Goal: Information Seeking & Learning: Learn about a topic

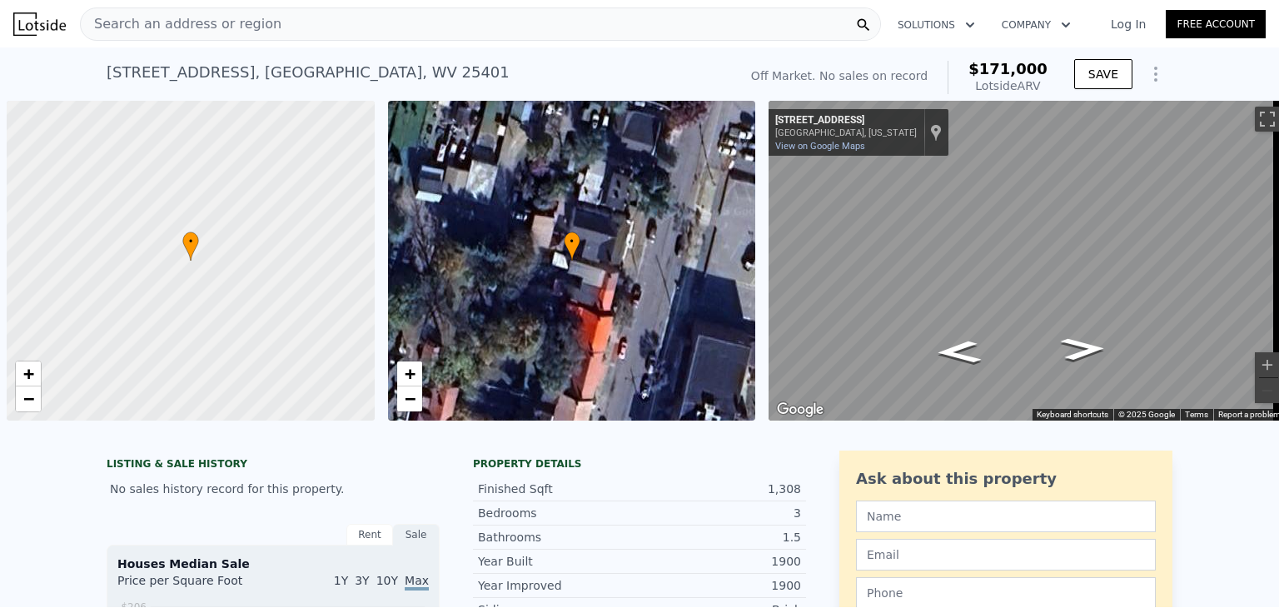
scroll to position [0, 7]
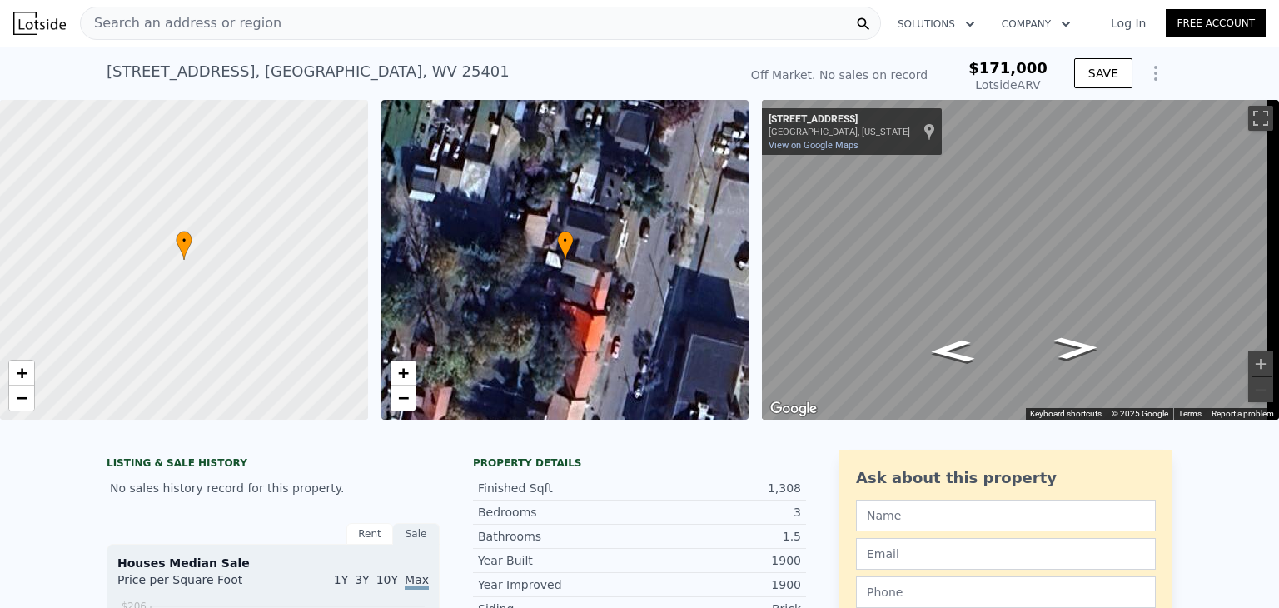
click at [170, 32] on span "Search an address or region" at bounding box center [181, 23] width 201 height 20
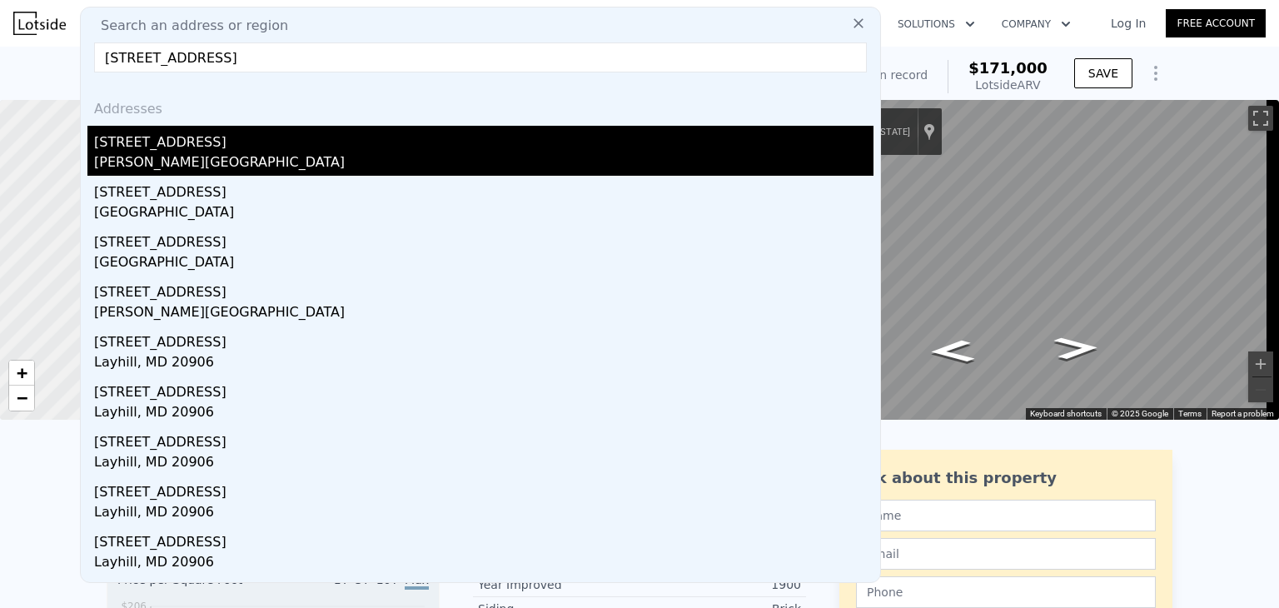
type input "[STREET_ADDRESS]"
click at [130, 173] on div "[PERSON_NAME][GEOGRAPHIC_DATA]" at bounding box center [483, 163] width 779 height 23
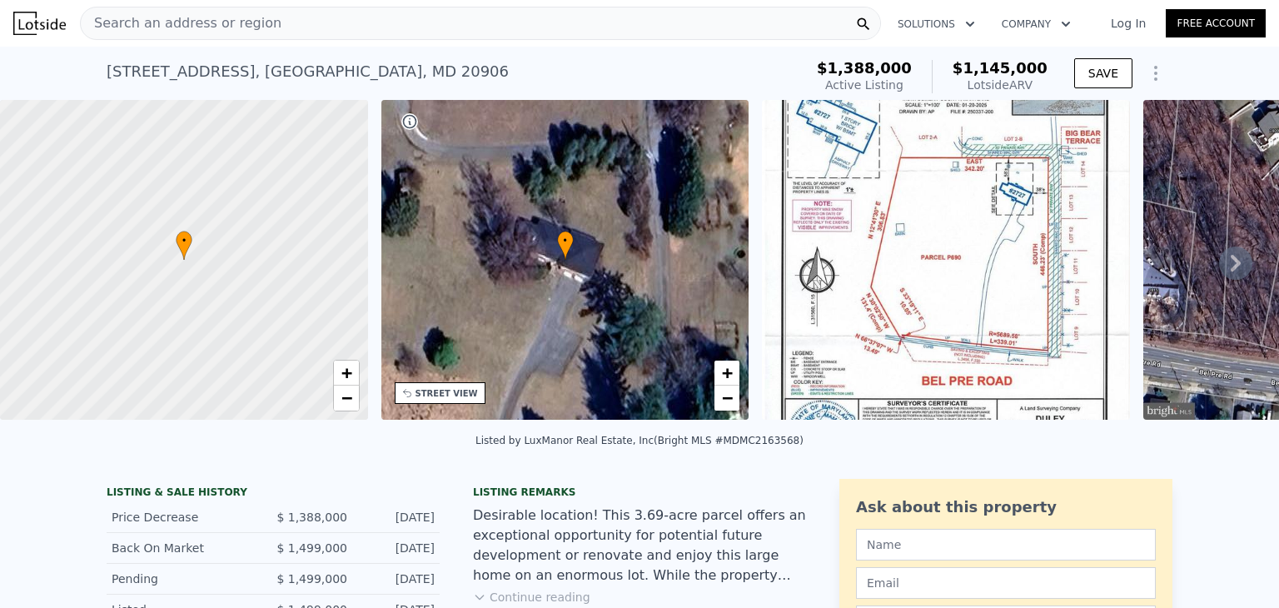
click at [186, 17] on span "Search an address or region" at bounding box center [181, 23] width 201 height 20
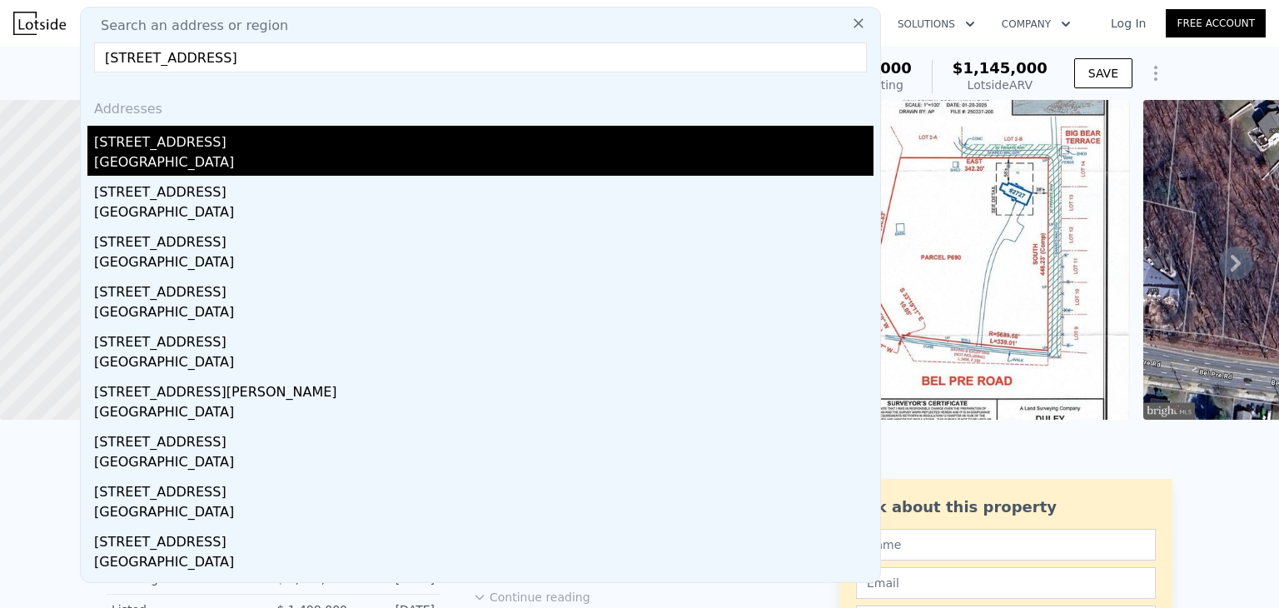
type input "[STREET_ADDRESS]"
click at [192, 156] on div "[GEOGRAPHIC_DATA]" at bounding box center [483, 163] width 779 height 23
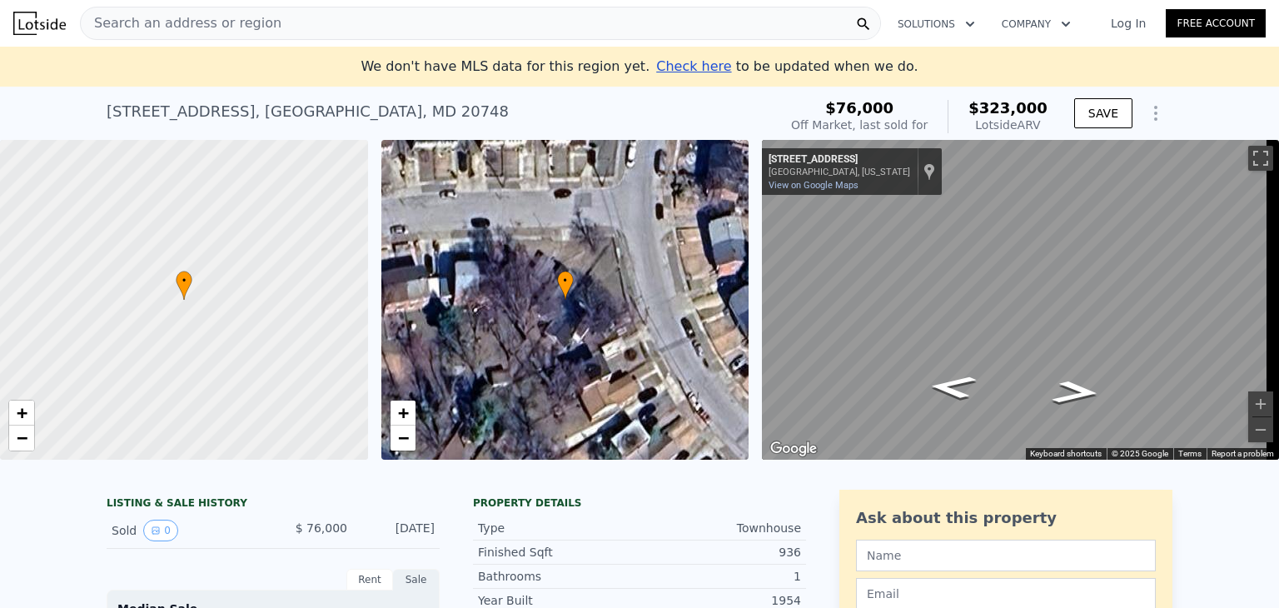
click at [140, 13] on span "Search an address or region" at bounding box center [181, 23] width 201 height 20
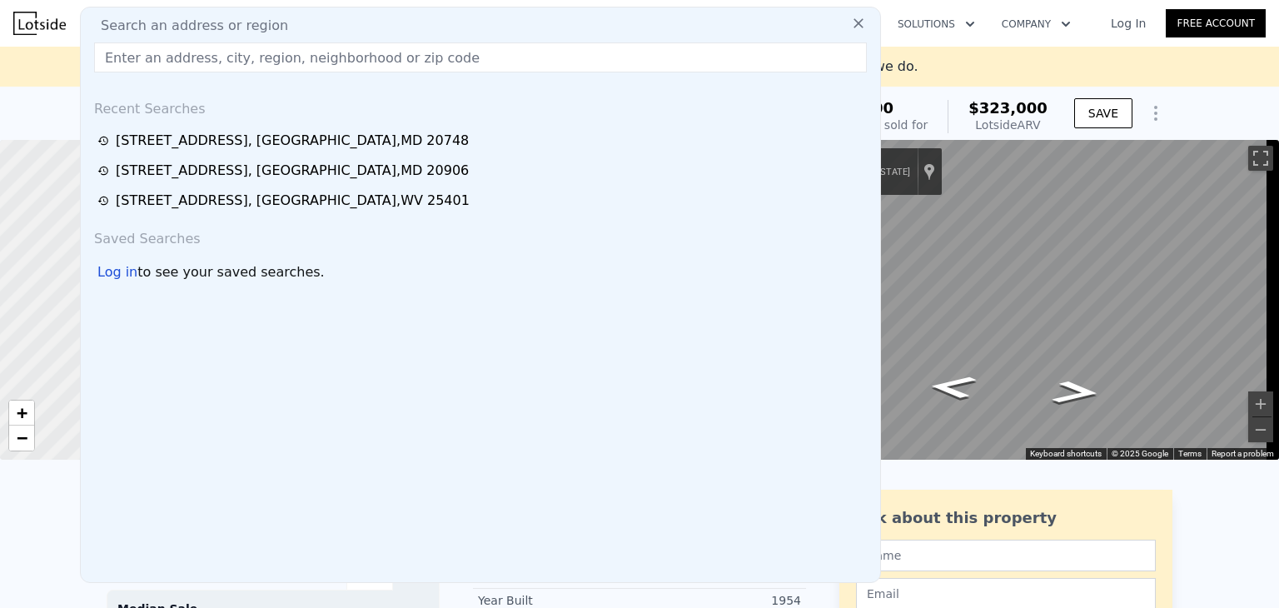
drag, startPoint x: 140, startPoint y: 13, endPoint x: 119, endPoint y: 64, distance: 54.9
click at [119, 64] on input "text" at bounding box center [480, 57] width 773 height 30
paste input "[STREET_ADDRESS]"
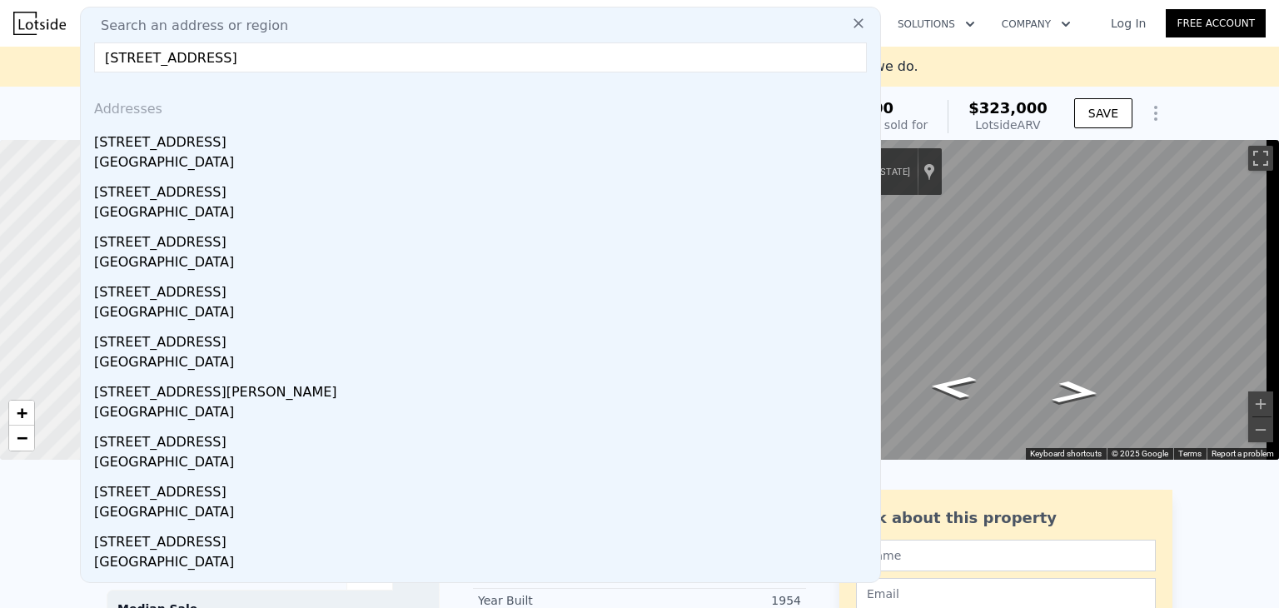
drag, startPoint x: 154, startPoint y: 62, endPoint x: 413, endPoint y: 66, distance: 259.0
click at [413, 66] on input "[STREET_ADDRESS]" at bounding box center [480, 57] width 773 height 30
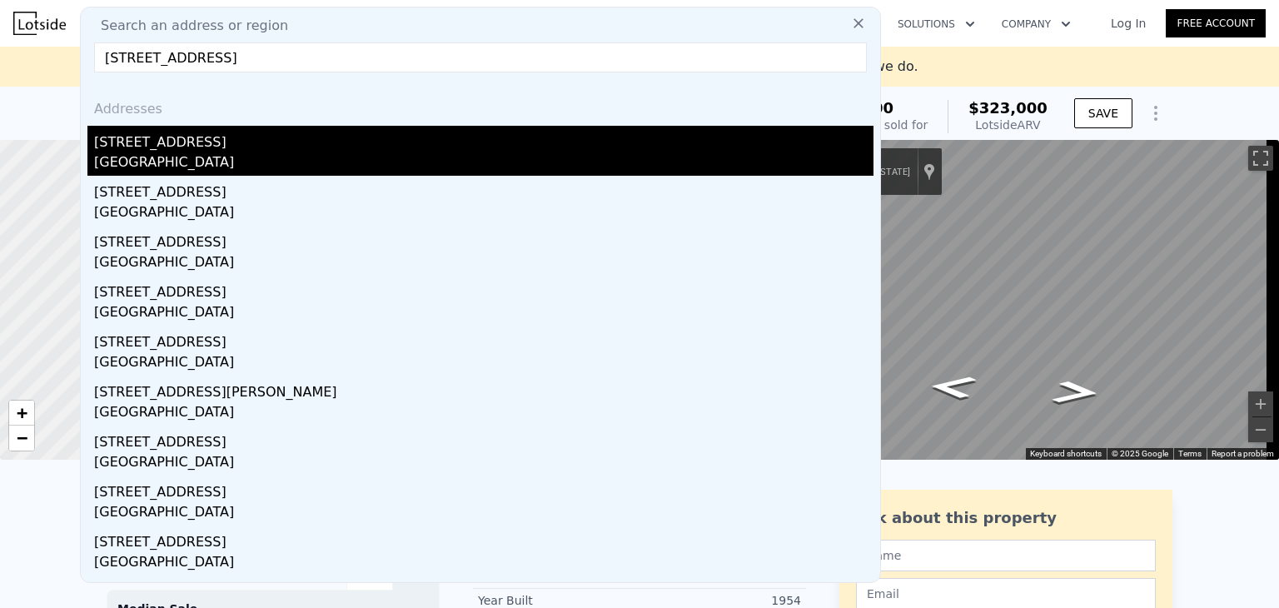
type input "[STREET_ADDRESS]"
click at [252, 151] on div "[STREET_ADDRESS]" at bounding box center [483, 139] width 779 height 27
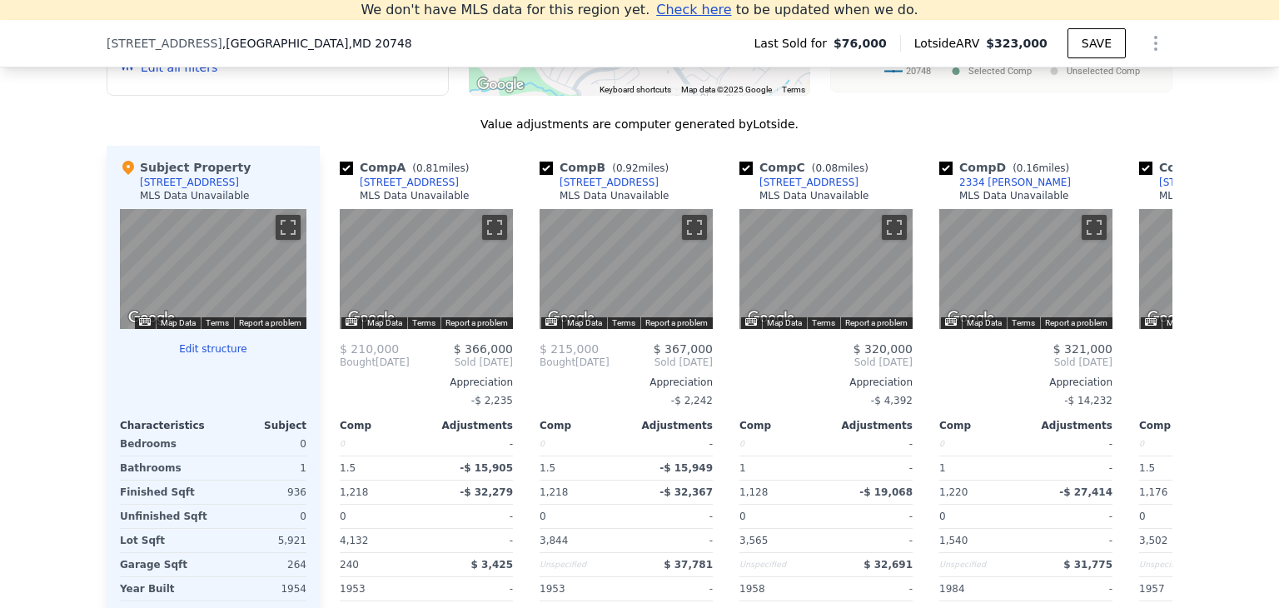
scroll to position [1562, 0]
click at [1154, 377] on icon at bounding box center [1152, 362] width 33 height 33
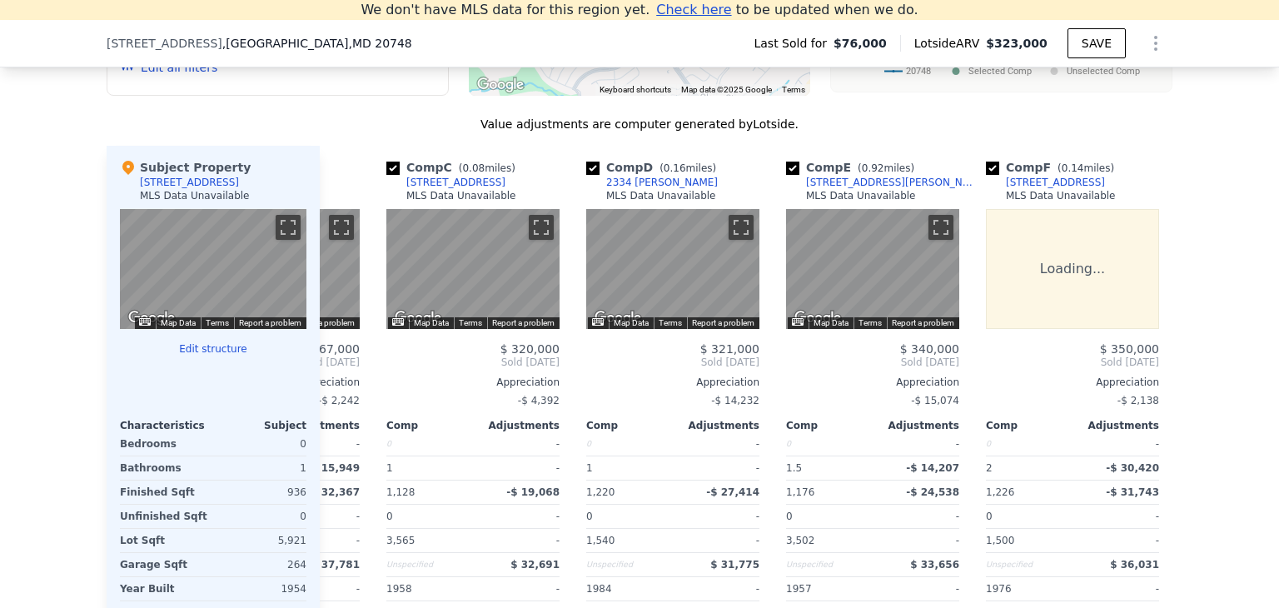
scroll to position [0, 400]
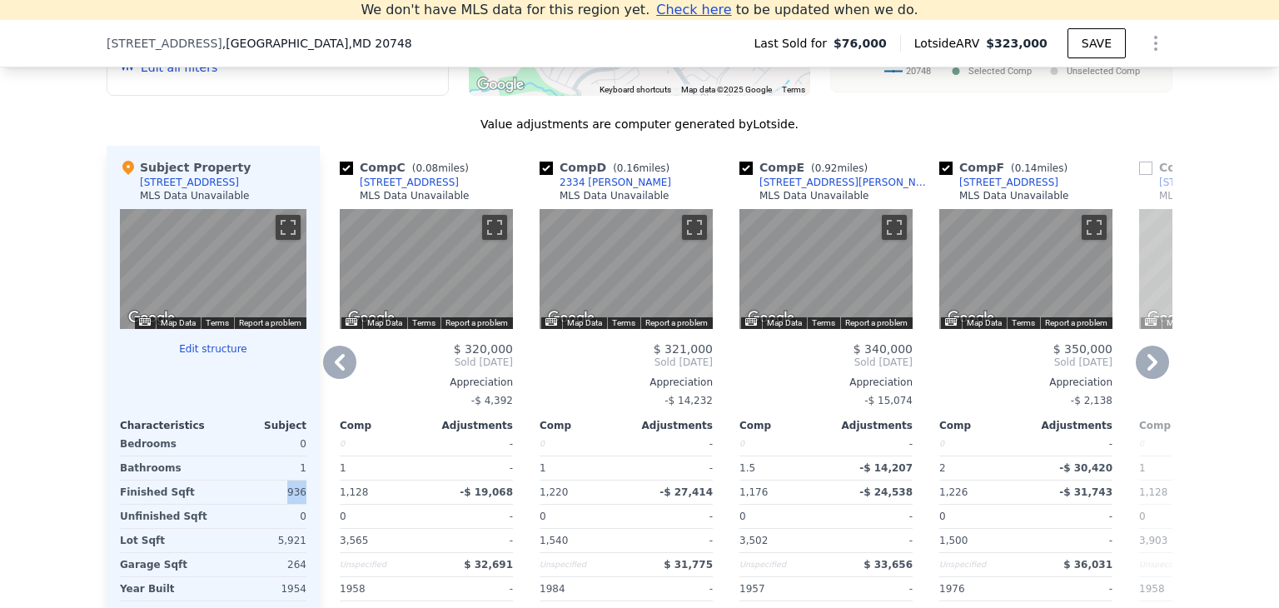
drag, startPoint x: 285, startPoint y: 503, endPoint x: 303, endPoint y: 501, distance: 18.4
click at [303, 501] on div "Subject Property [STREET_ADDRESS] MLS Data Unavailable ← Move left → Move right…" at bounding box center [213, 413] width 213 height 535
drag, startPoint x: 370, startPoint y: 505, endPoint x: 330, endPoint y: 513, distance: 40.7
click at [333, 513] on div "Comp C ( 0.08 miles) [STREET_ADDRESS] MLS Data Unavailable ← Move left → Move r…" at bounding box center [426, 413] width 187 height 535
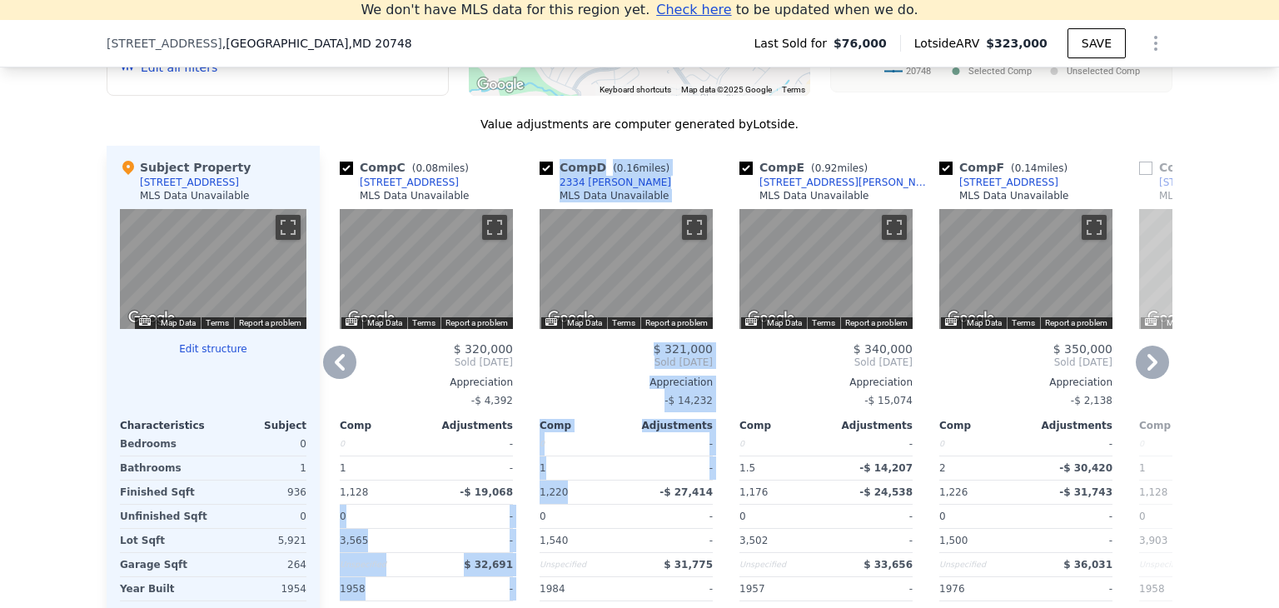
drag, startPoint x: 569, startPoint y: 508, endPoint x: 510, endPoint y: 510, distance: 58.3
click at [510, 510] on div "Comp A ( 0.81 miles) 4113 Atmore Pl MLS Data Unavailable ← Move left → Move rig…" at bounding box center [746, 413] width 853 height 535
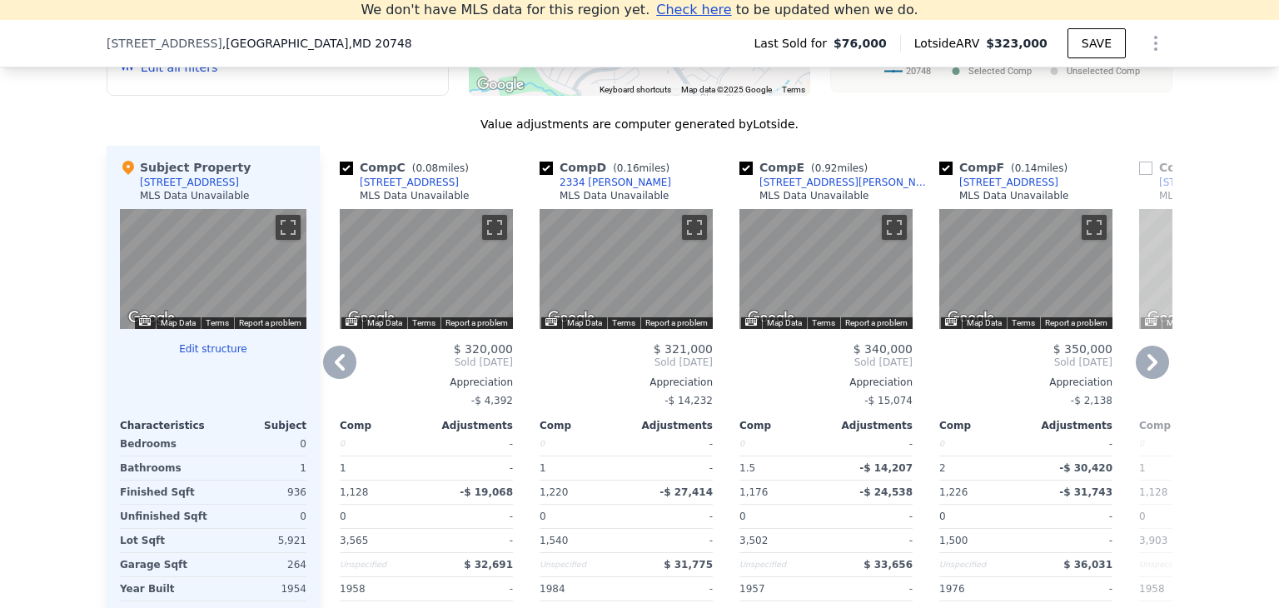
click at [1149, 371] on icon at bounding box center [1152, 362] width 10 height 17
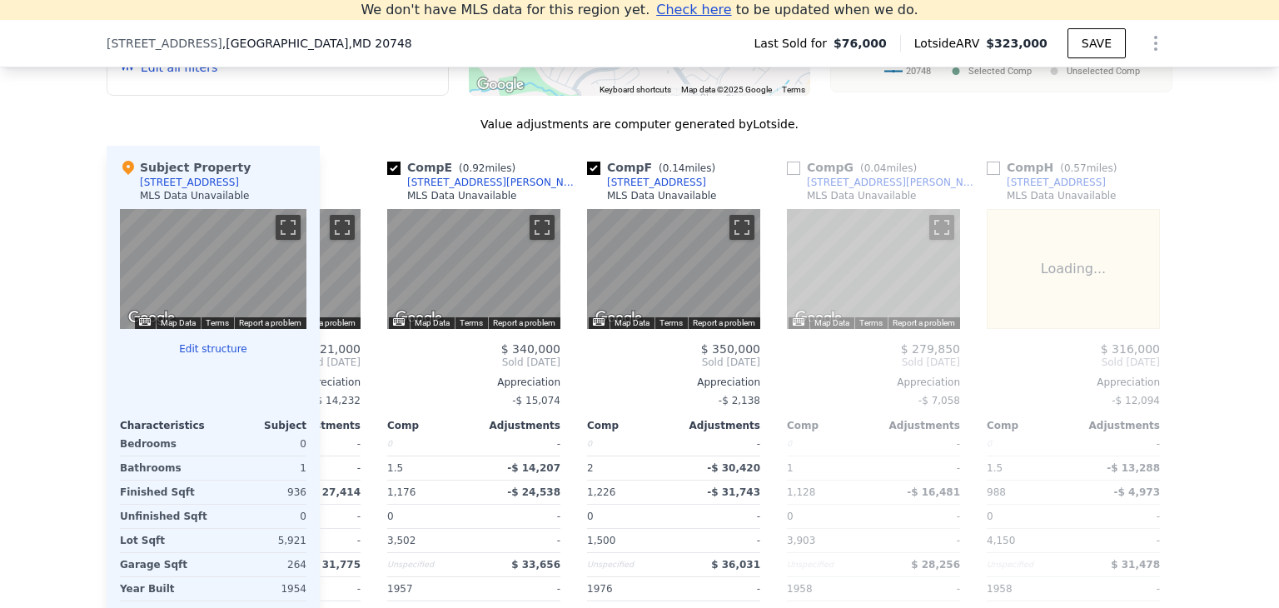
scroll to position [0, 799]
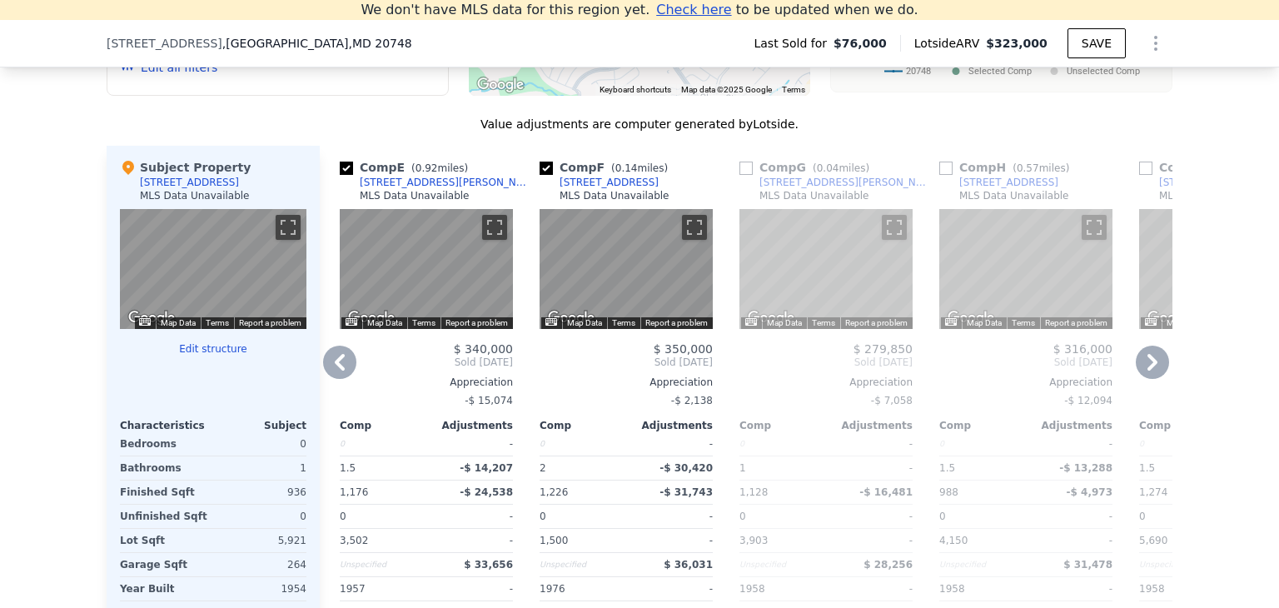
click at [1144, 373] on icon at bounding box center [1152, 362] width 33 height 33
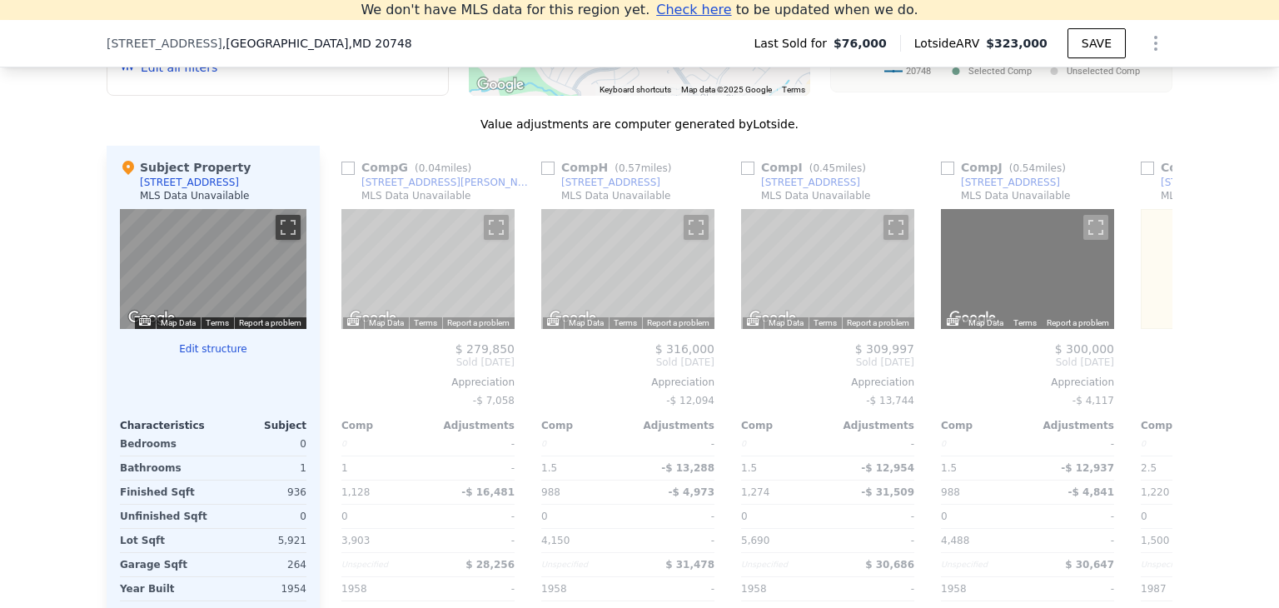
scroll to position [0, 1199]
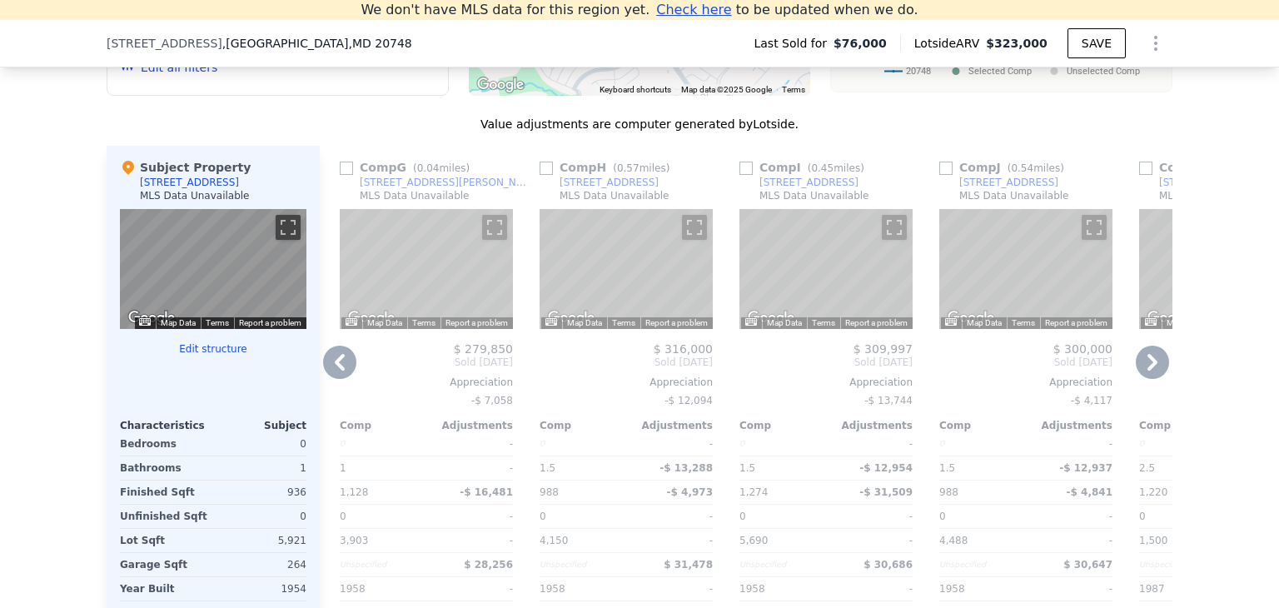
click at [1144, 373] on icon at bounding box center [1152, 362] width 33 height 33
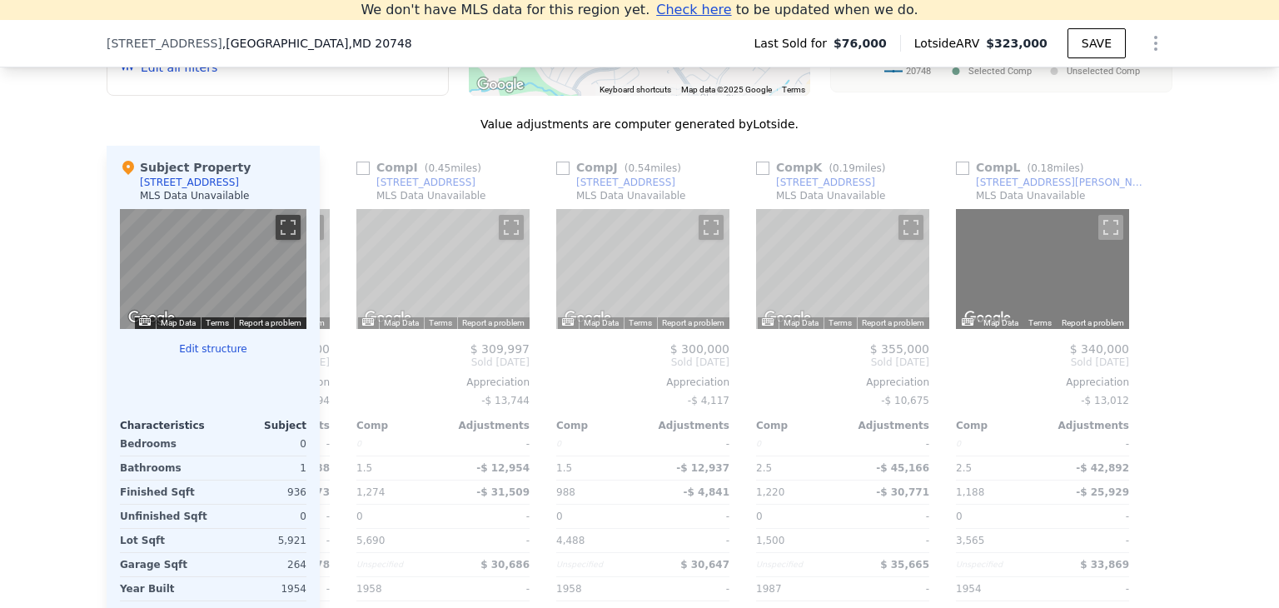
scroll to position [0, 1585]
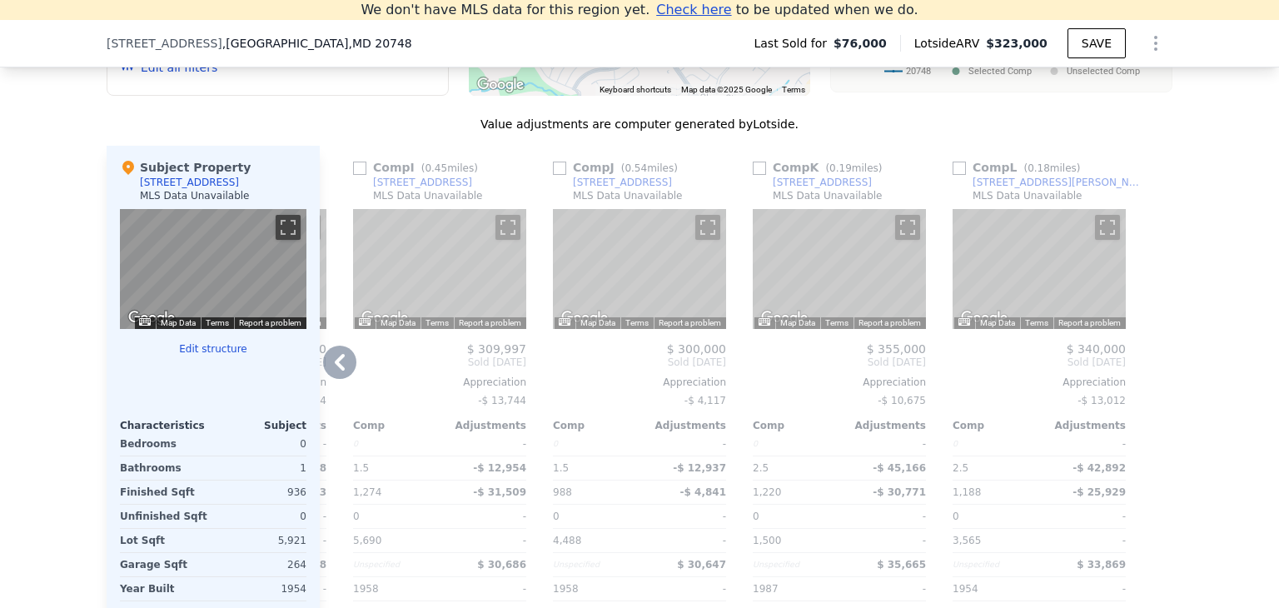
click at [335, 371] on icon at bounding box center [340, 362] width 10 height 17
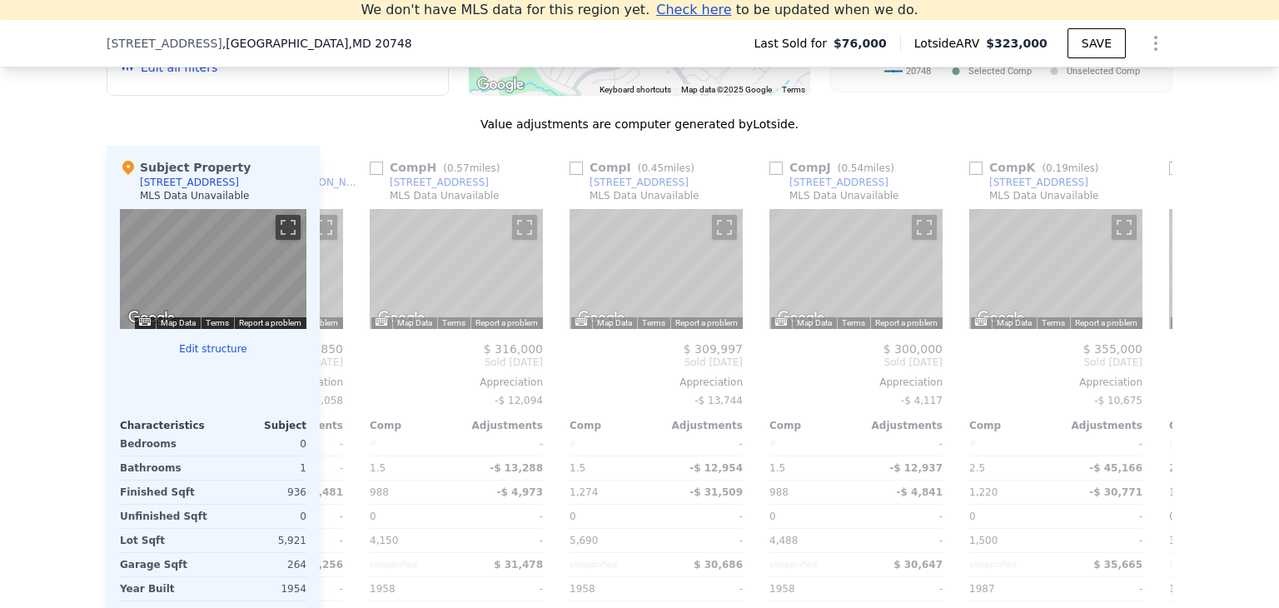
click at [333, 369] on span "Sold [DATE]" at bounding box center [256, 362] width 173 height 13
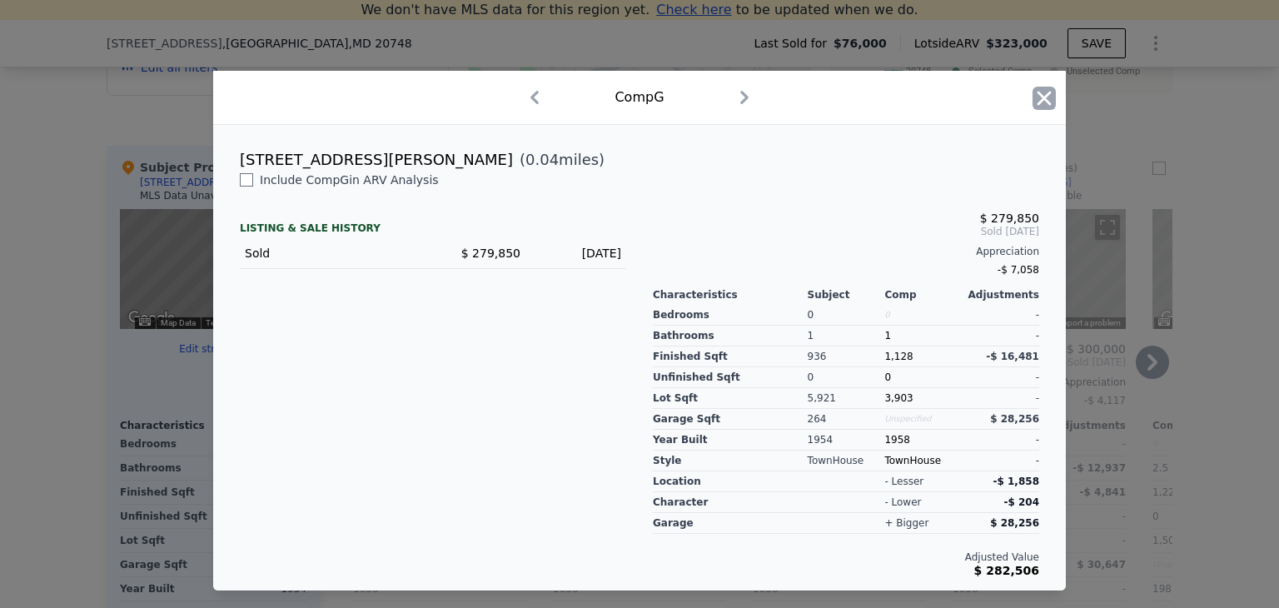
click at [1048, 98] on icon "button" at bounding box center [1044, 98] width 23 height 23
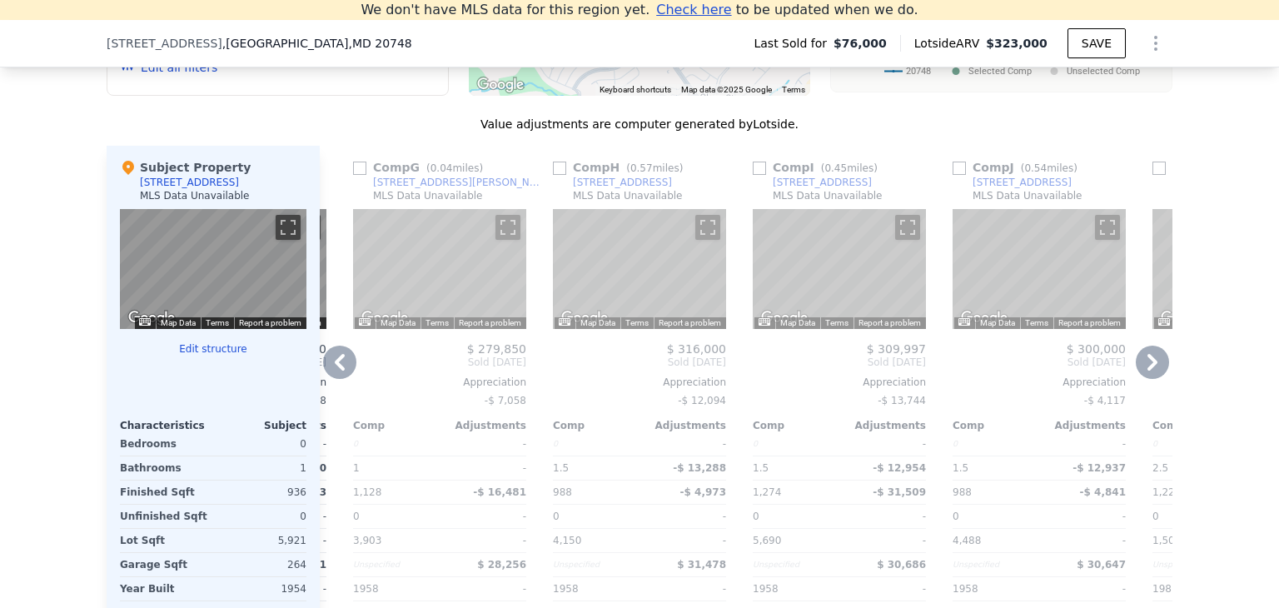
click at [408, 367] on span "Sold [DATE]" at bounding box center [439, 362] width 173 height 13
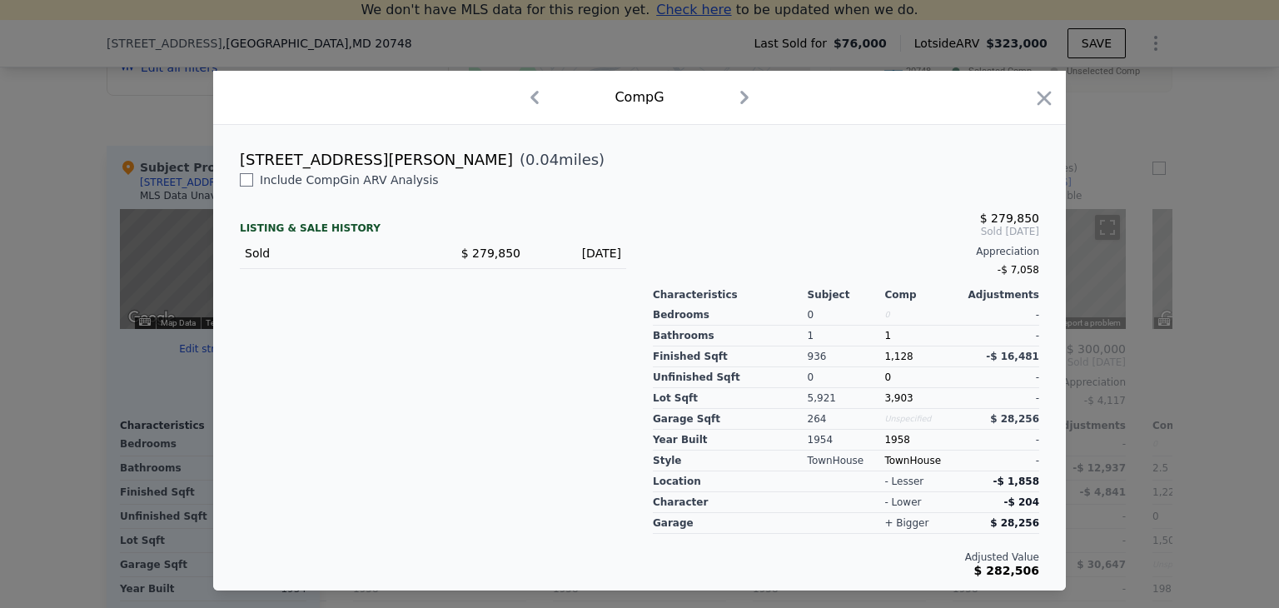
drag, startPoint x: 1041, startPoint y: 102, endPoint x: 1023, endPoint y: 127, distance: 31.7
click at [1039, 103] on icon "button" at bounding box center [1045, 98] width 14 height 14
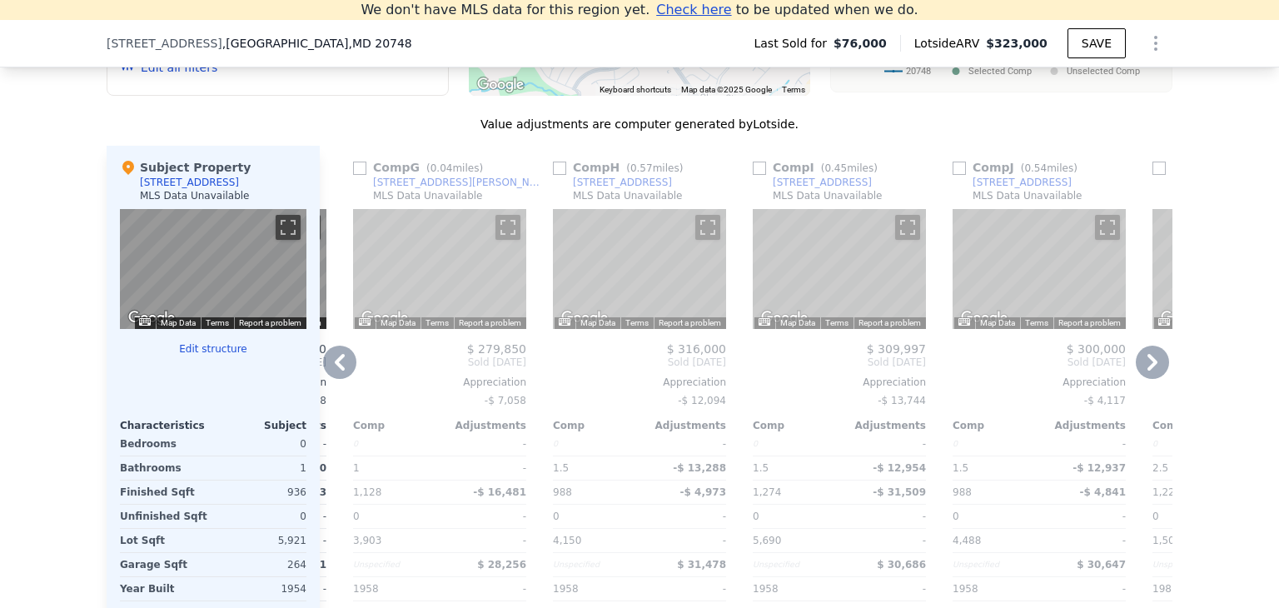
click at [341, 378] on icon at bounding box center [339, 362] width 33 height 33
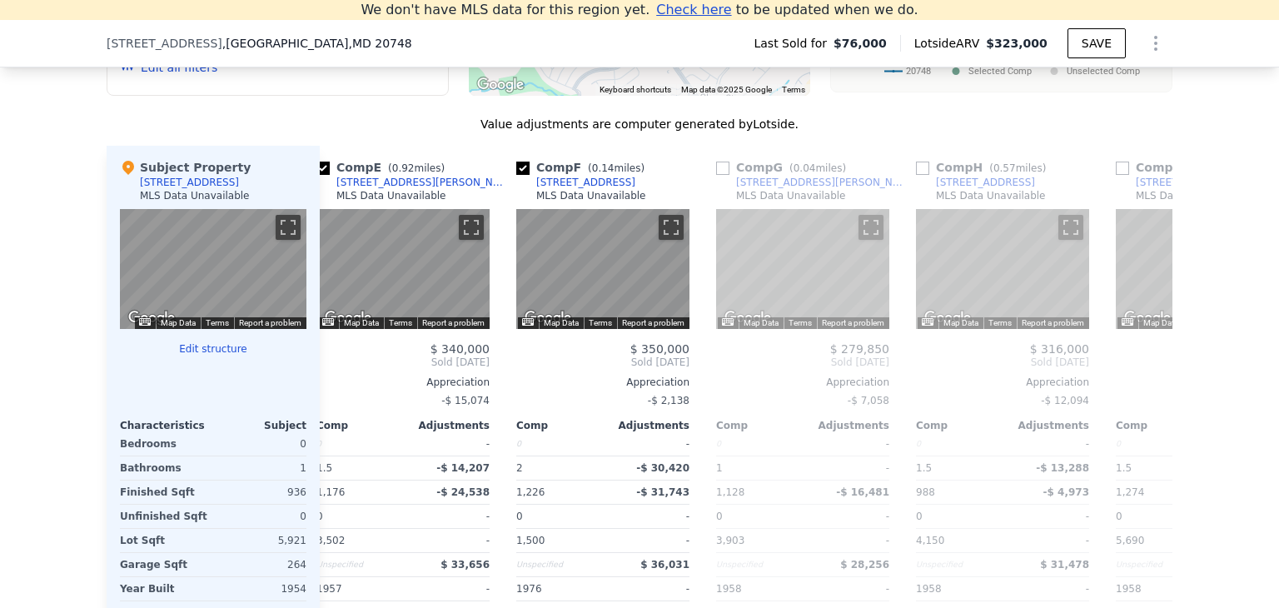
scroll to position [0, 786]
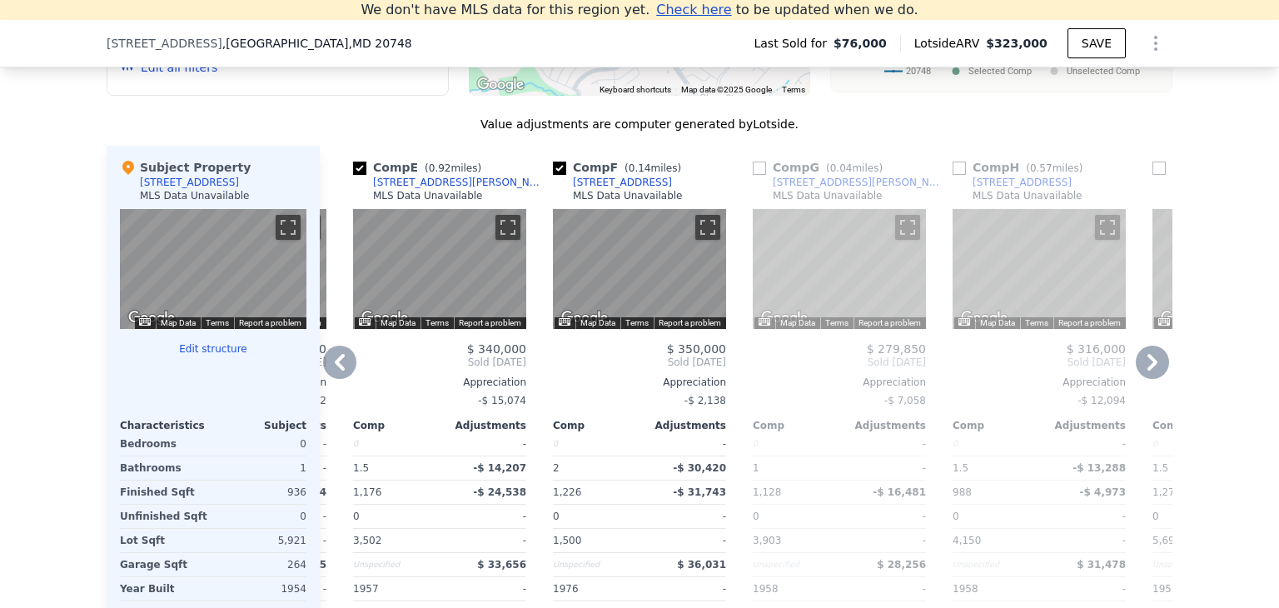
click at [591, 189] on div "[STREET_ADDRESS]" at bounding box center [622, 182] width 99 height 13
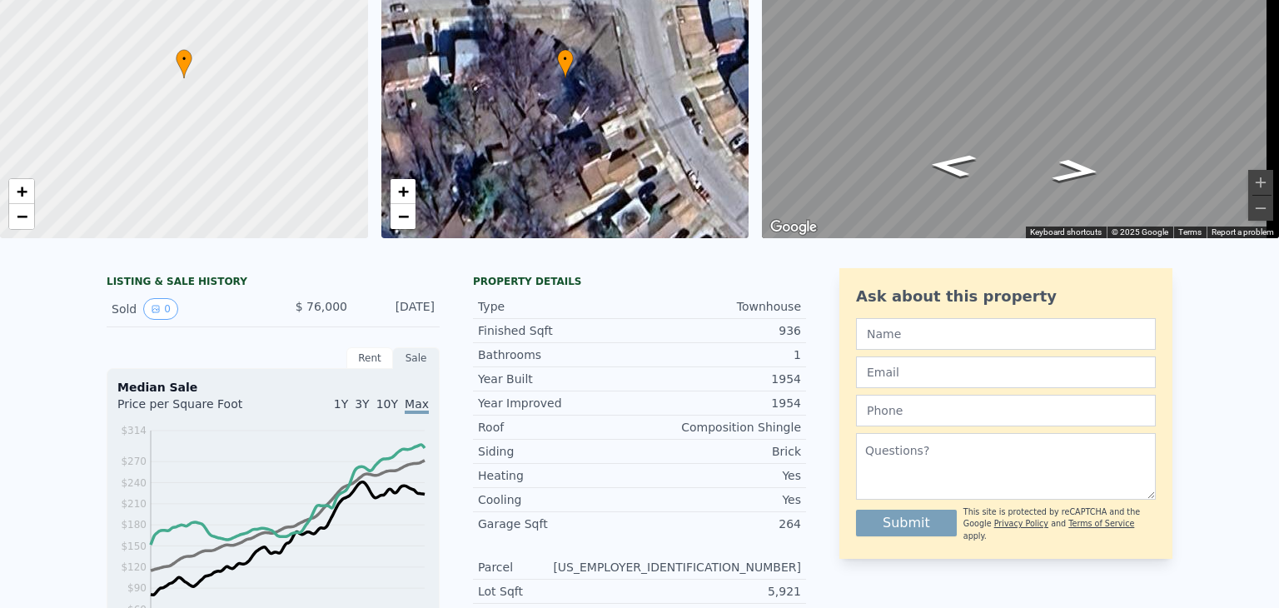
scroll to position [0, 0]
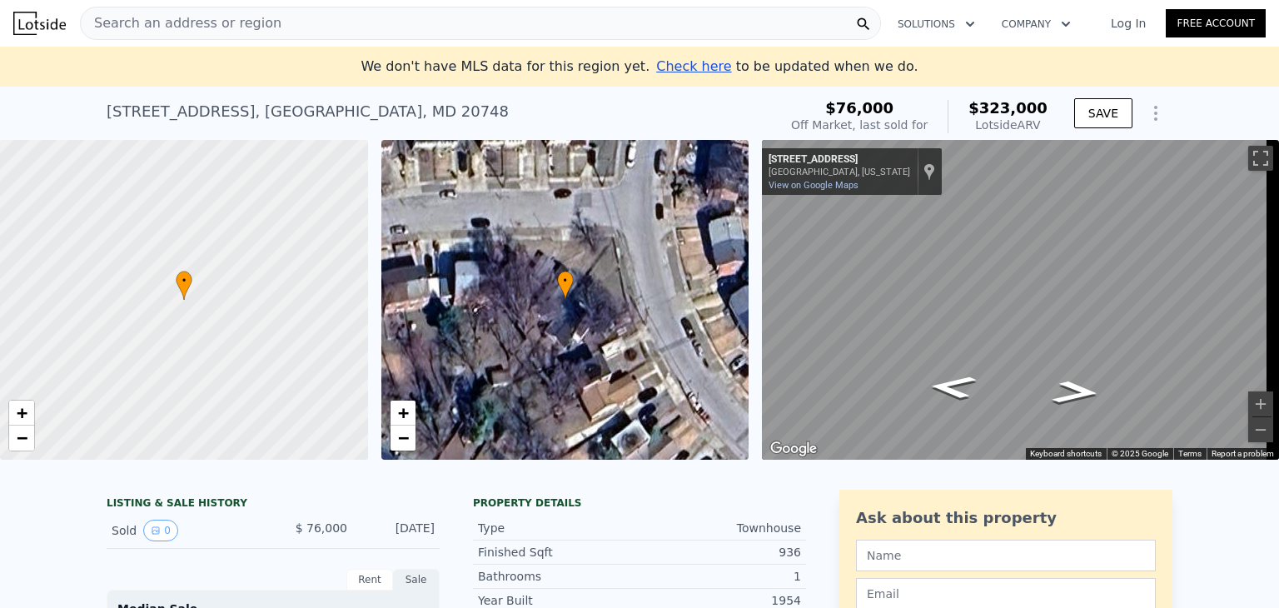
click at [246, 17] on span "Search an address or region" at bounding box center [181, 23] width 201 height 20
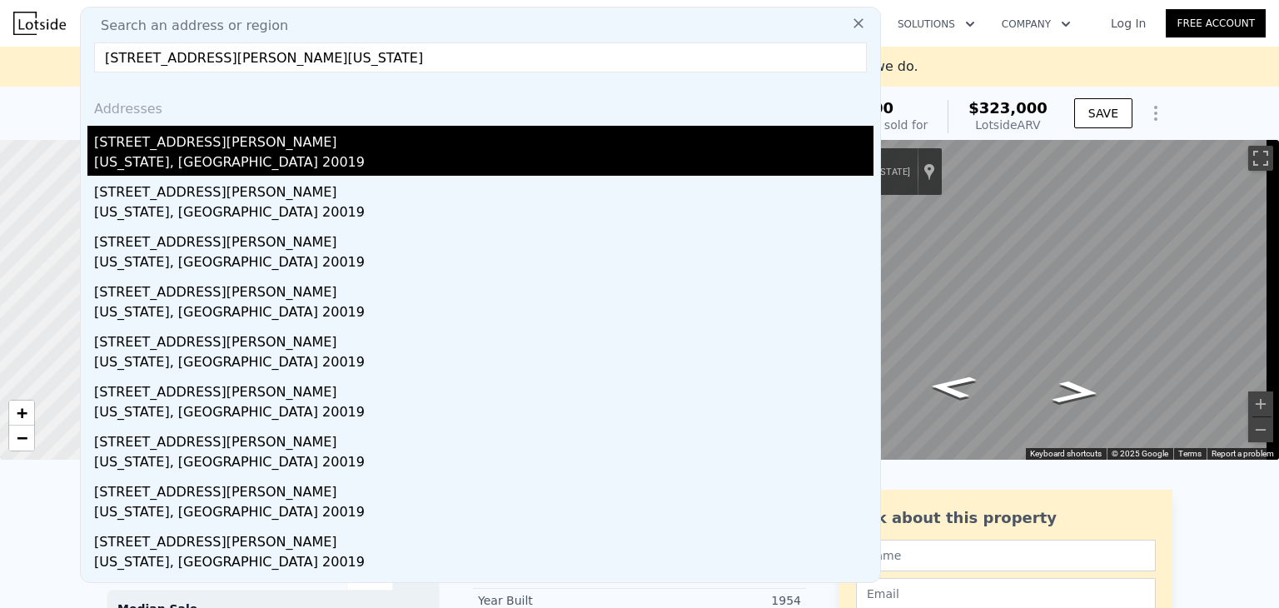
type input "[STREET_ADDRESS][PERSON_NAME][US_STATE]"
click at [256, 162] on div "[US_STATE], [GEOGRAPHIC_DATA] 20019" at bounding box center [483, 163] width 779 height 23
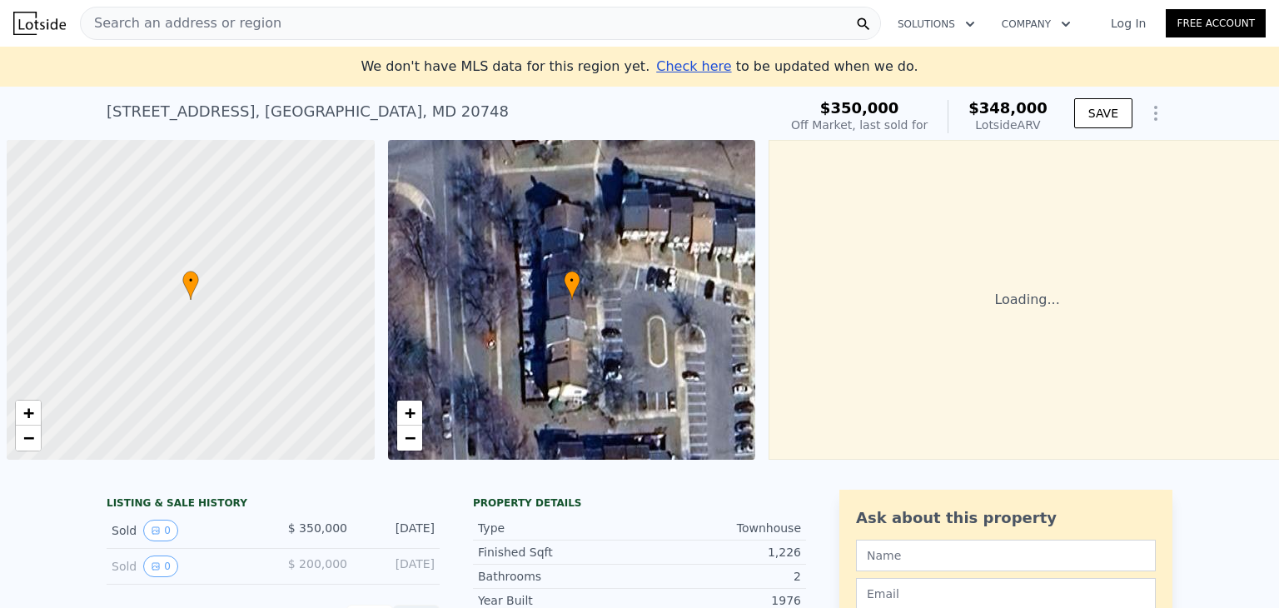
scroll to position [0, 7]
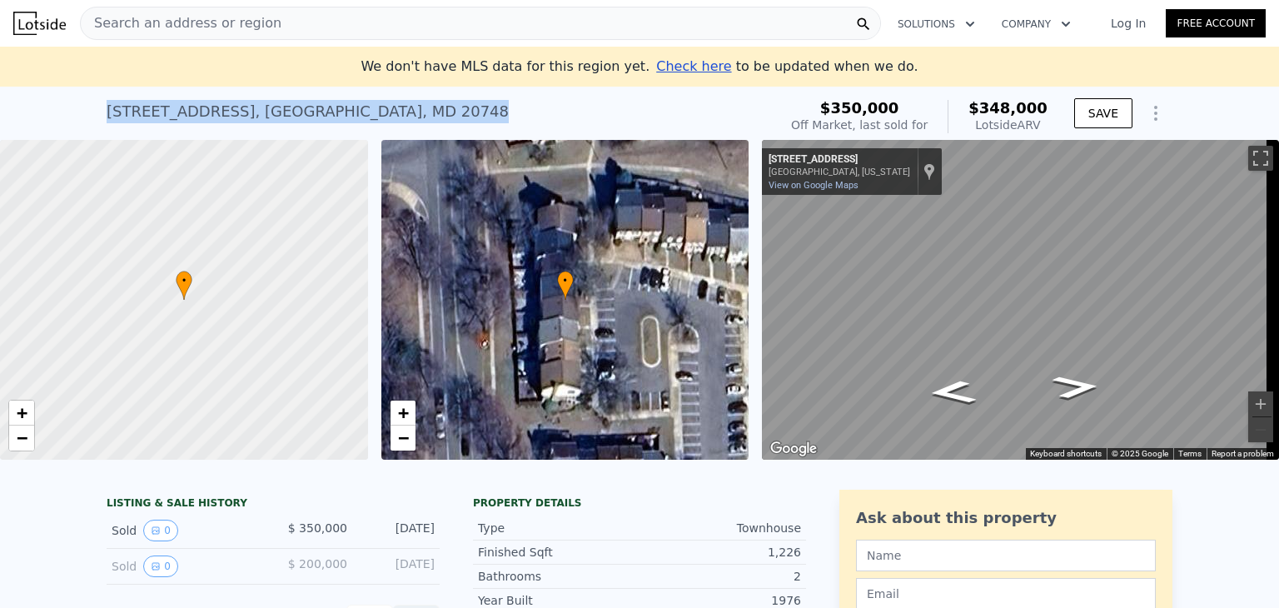
drag, startPoint x: 396, startPoint y: 114, endPoint x: 100, endPoint y: 137, distance: 297.4
click at [107, 137] on div "2218 Anvil Ln , Hillcrest Heights , MD 20748 Sold Mar 2025 for $350k (~ARV $348…" at bounding box center [439, 116] width 664 height 47
copy div "2218 Anvil Ln , Hillcrest Heights , MD 20748"
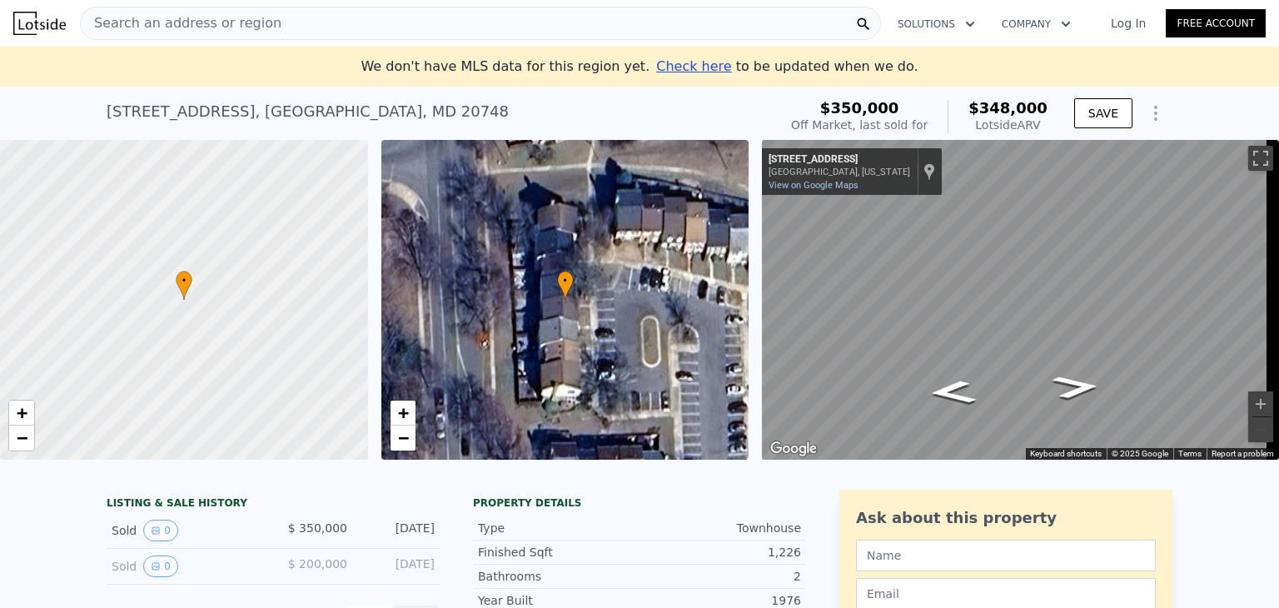
click at [271, 15] on div "Search an address or region" at bounding box center [480, 23] width 801 height 33
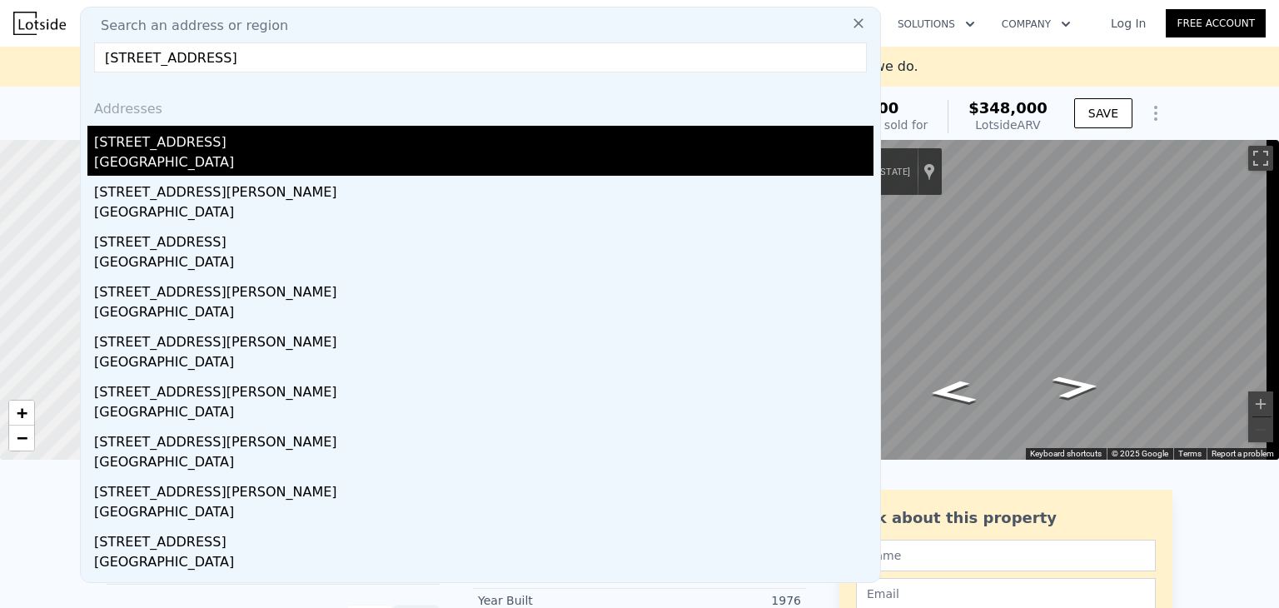
type input "2218 Anvil Ln, Hillcrest Heights, MD 20748"
click at [264, 141] on div "[STREET_ADDRESS]" at bounding box center [483, 139] width 779 height 27
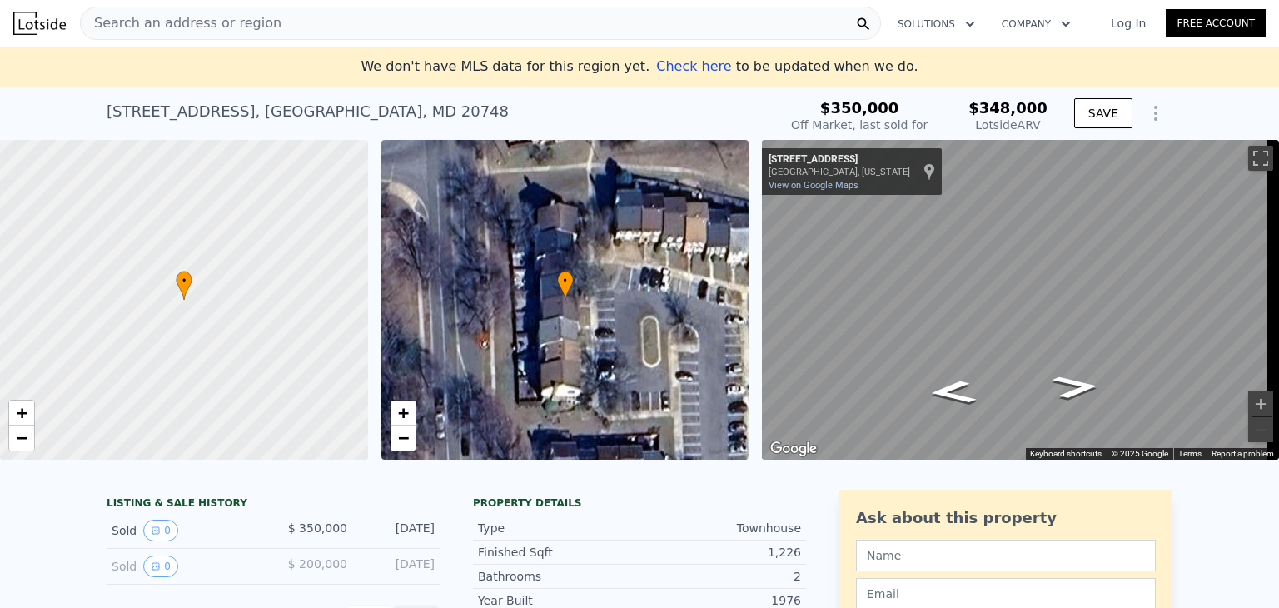
click at [174, 17] on span "Search an address or region" at bounding box center [181, 23] width 201 height 20
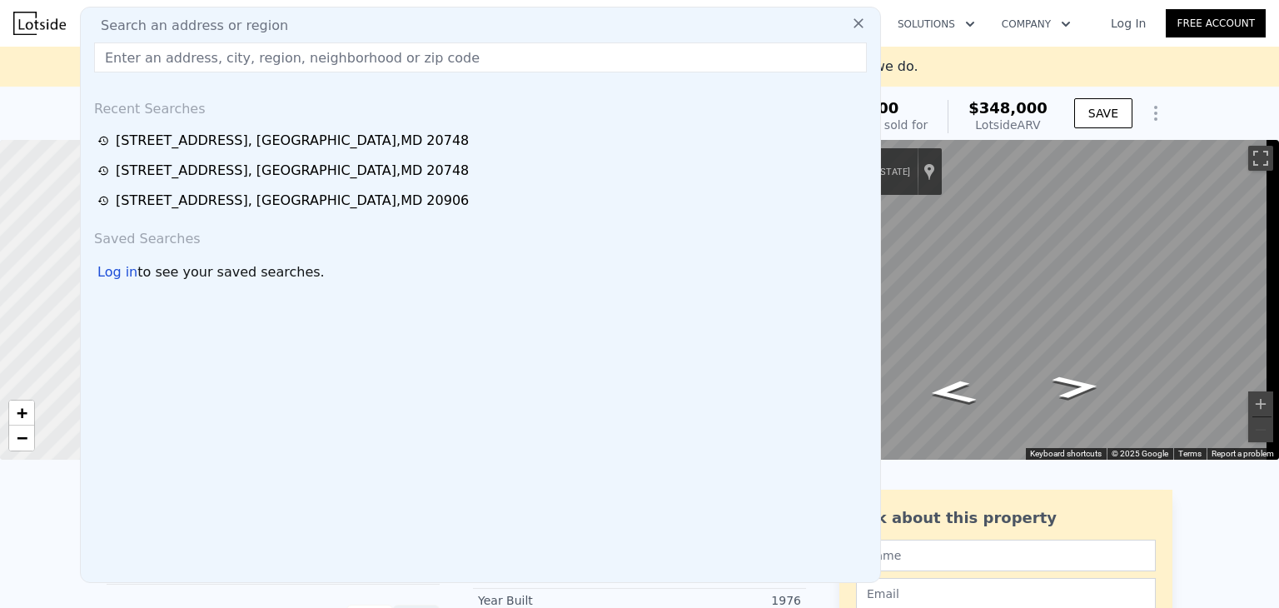
click at [197, 62] on input "text" at bounding box center [480, 57] width 773 height 30
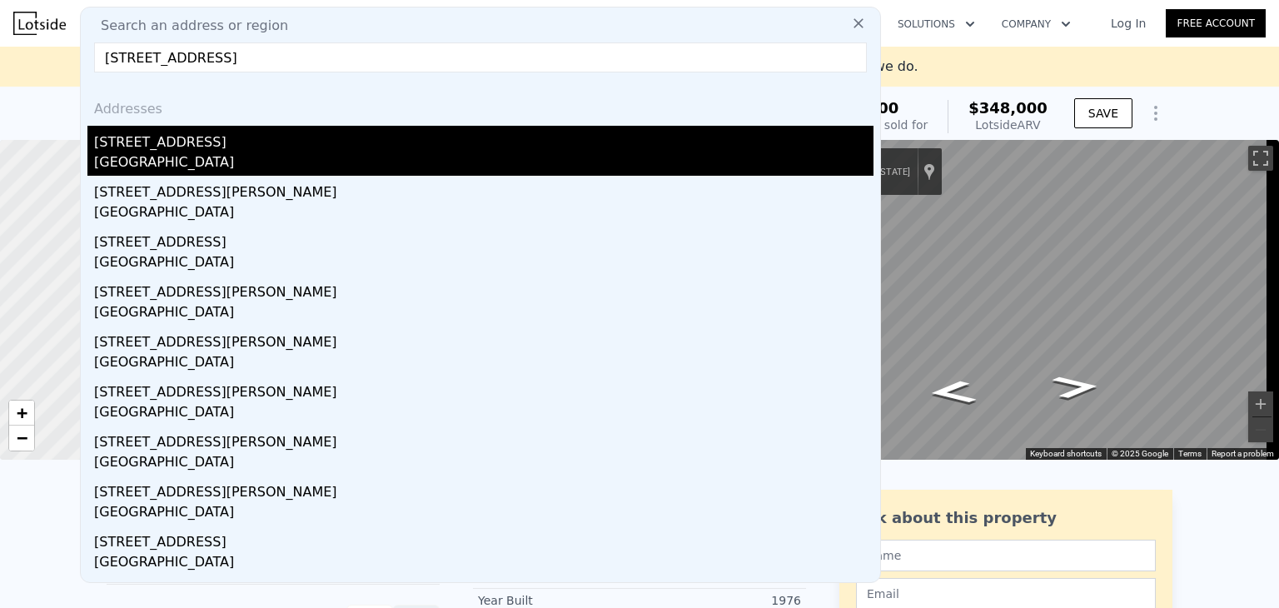
type input "2218 Anvil Ln, Hillcrest Heights, MD 20748"
click at [210, 163] on div "[GEOGRAPHIC_DATA]" at bounding box center [483, 163] width 779 height 23
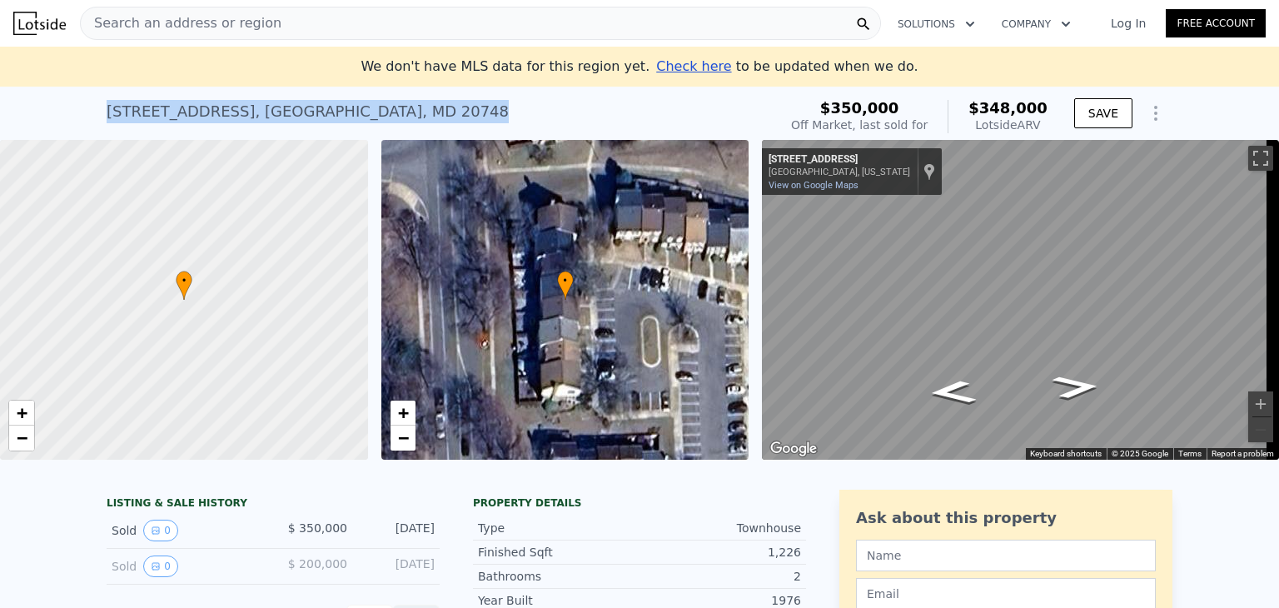
drag, startPoint x: 399, startPoint y: 112, endPoint x: 90, endPoint y: 126, distance: 309.3
click at [90, 126] on div "2218 Anvil Ln , Hillcrest Heights , MD 20748 Sold Mar 2025 for $350k (~ARV $348…" at bounding box center [639, 113] width 1279 height 53
copy div "2218 Anvil Ln , Hillcrest Heights , MD 20748"
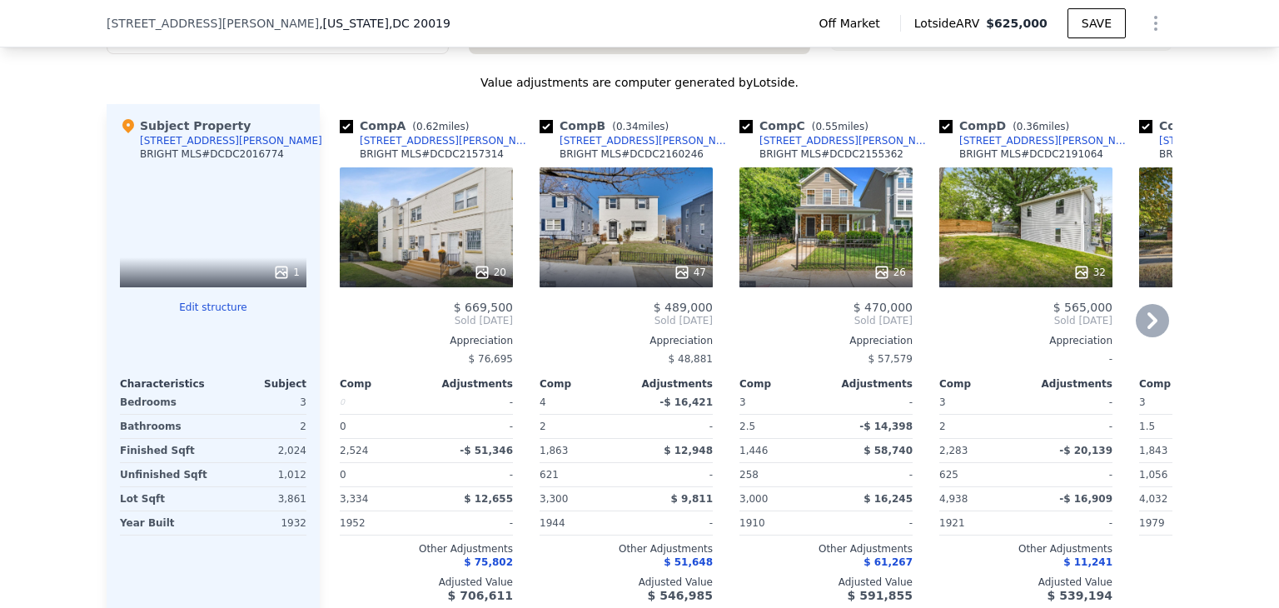
scroll to position [1992, 0]
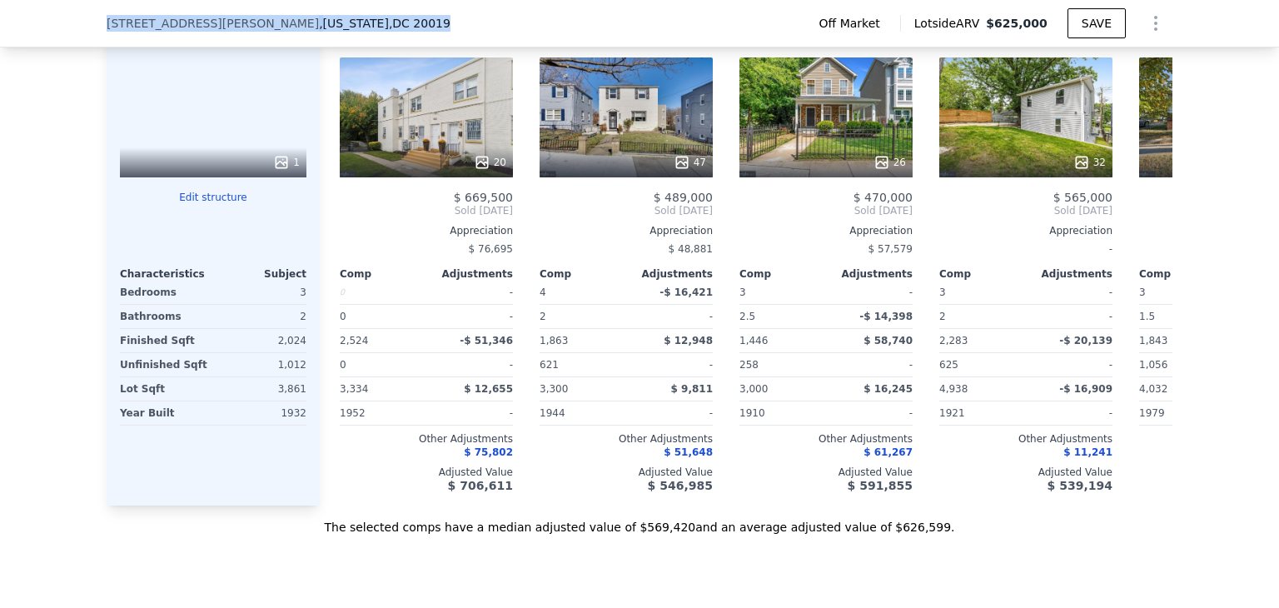
drag, startPoint x: 292, startPoint y: 30, endPoint x: 102, endPoint y: 31, distance: 190.7
click at [107, 31] on div "[STREET_ADDRESS][PERSON_NAME][US_STATE]" at bounding box center [285, 23] width 357 height 17
copy div "[STREET_ADDRESS][PERSON_NAME][US_STATE]"
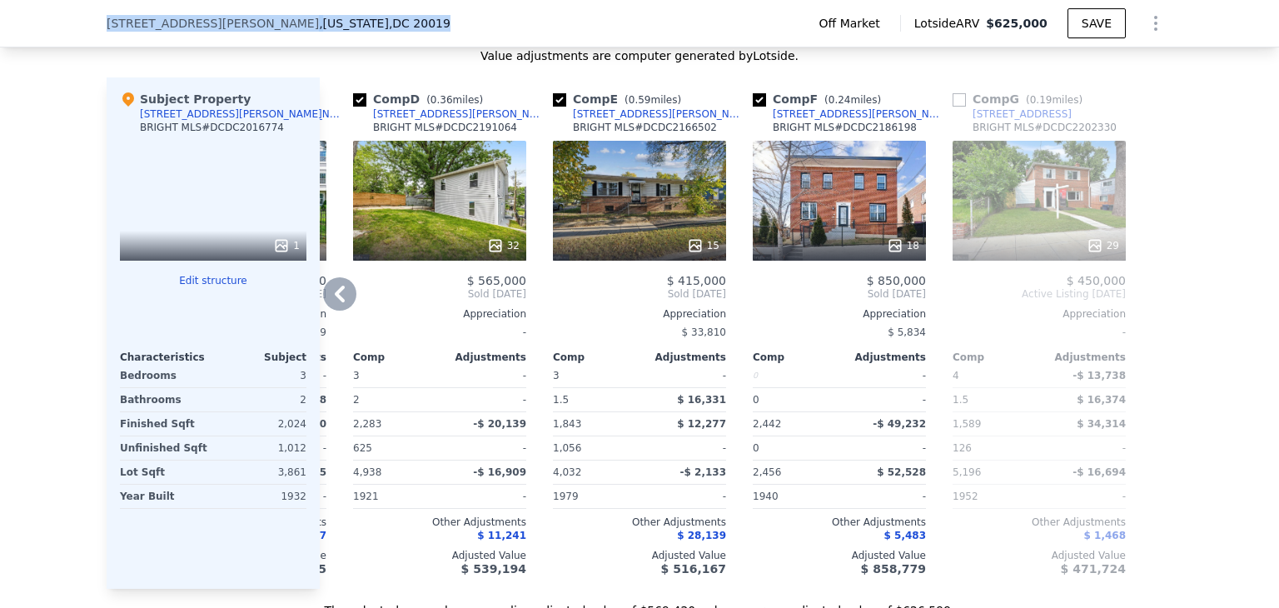
scroll to position [0, 0]
